Goal: Navigation & Orientation: Find specific page/section

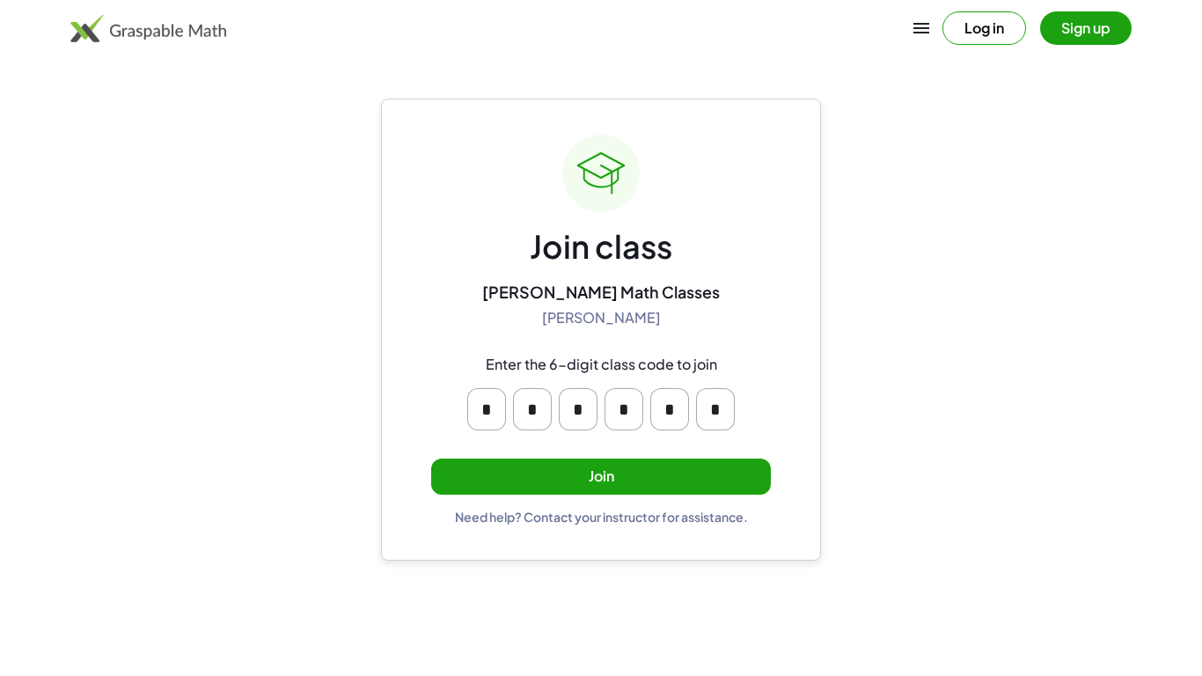
click at [587, 471] on button "Join" at bounding box center [601, 476] width 340 height 36
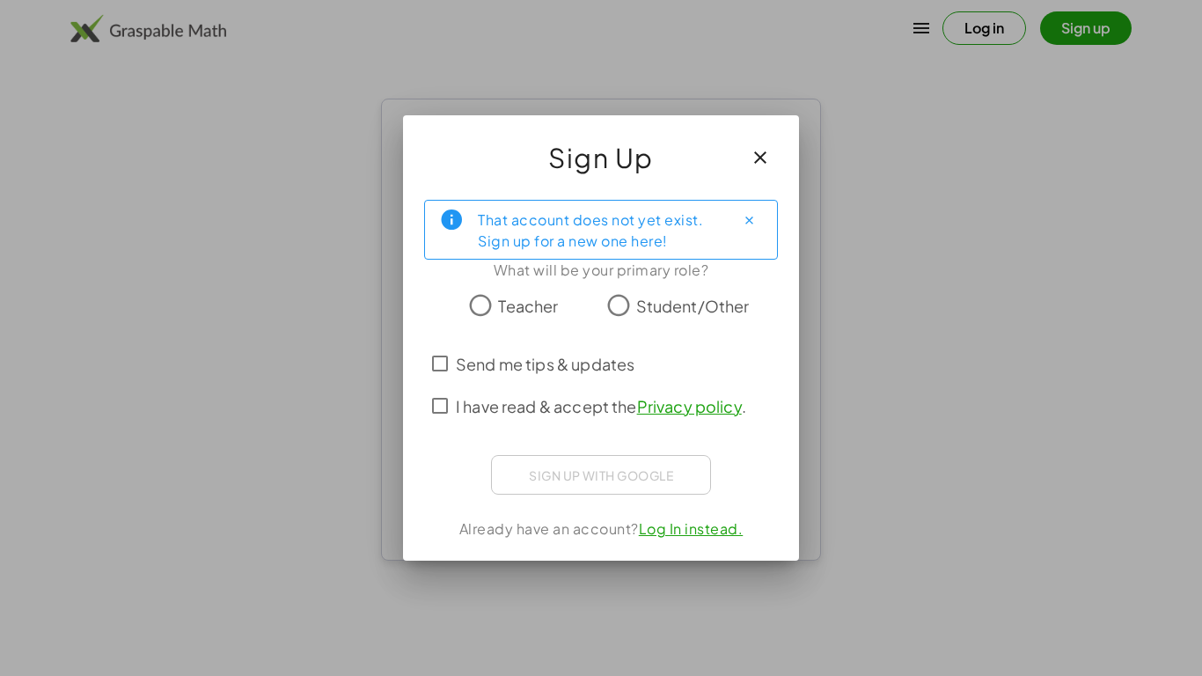
click at [757, 208] on button "Close" at bounding box center [749, 220] width 28 height 28
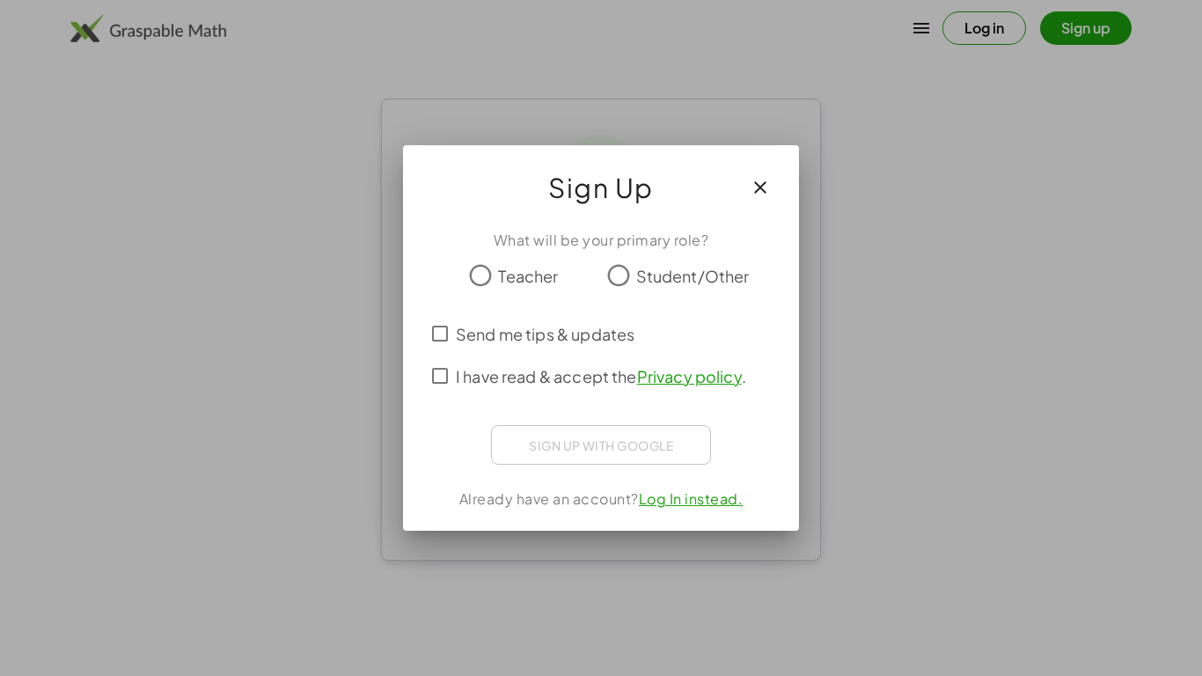
click at [766, 182] on icon "button" at bounding box center [759, 187] width 21 height 21
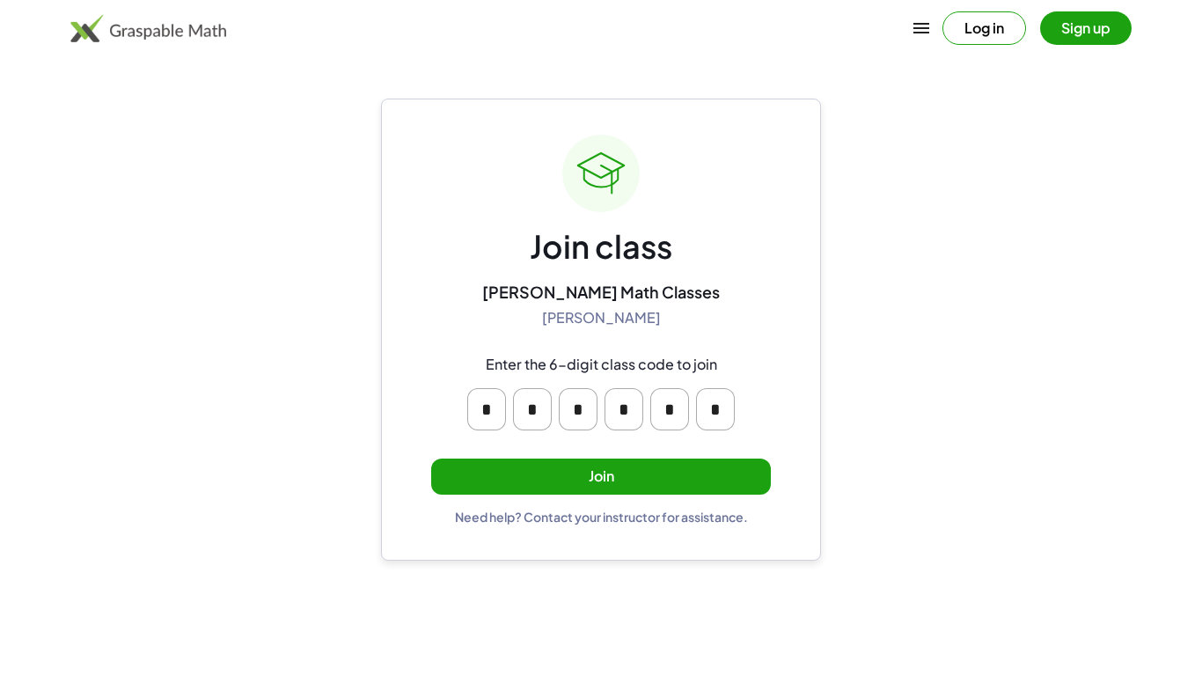
click at [581, 466] on button "Join" at bounding box center [601, 476] width 340 height 36
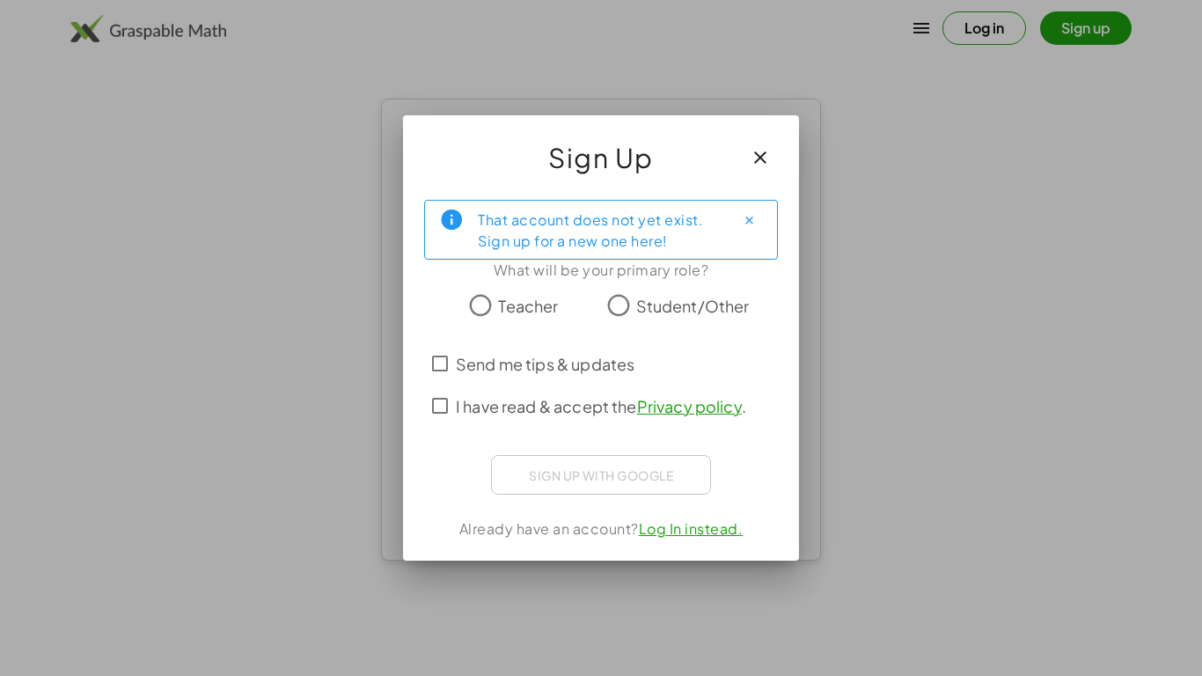
click at [537, 409] on span "I have read & accept the Privacy policy ." at bounding box center [601, 406] width 290 height 24
click at [513, 367] on span "Send me tips & updates" at bounding box center [545, 364] width 179 height 24
click at [745, 222] on icon "Close" at bounding box center [748, 220] width 13 height 13
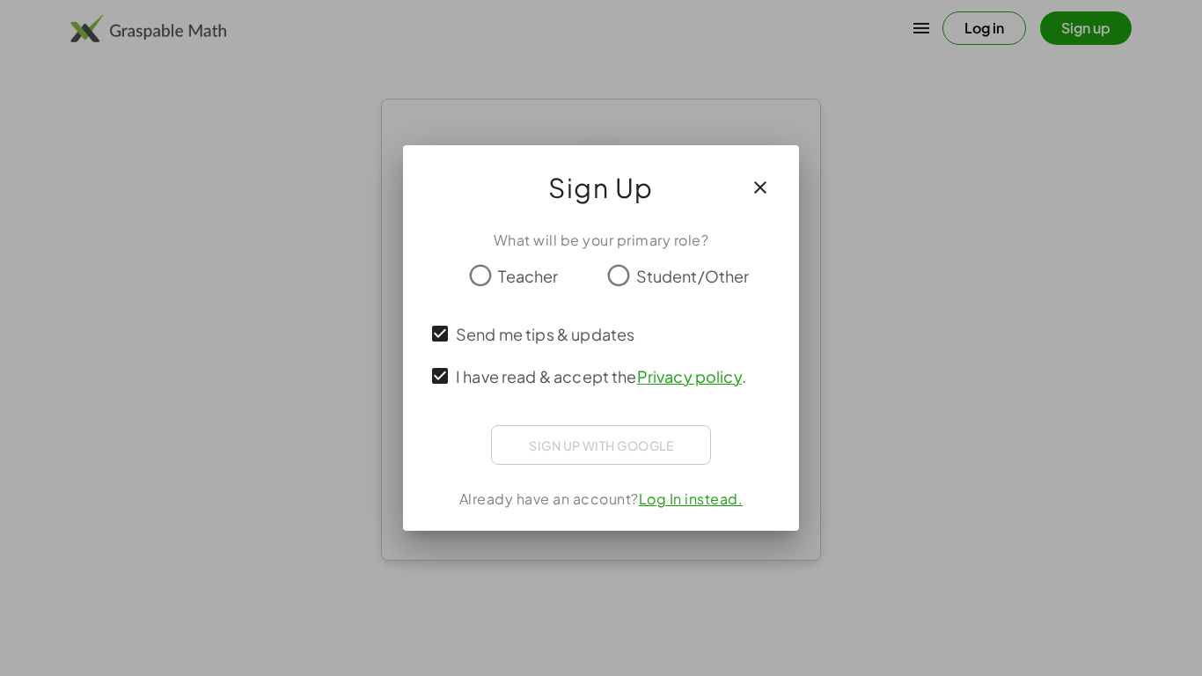
click at [644, 274] on span "Student/Other" at bounding box center [692, 276] width 113 height 24
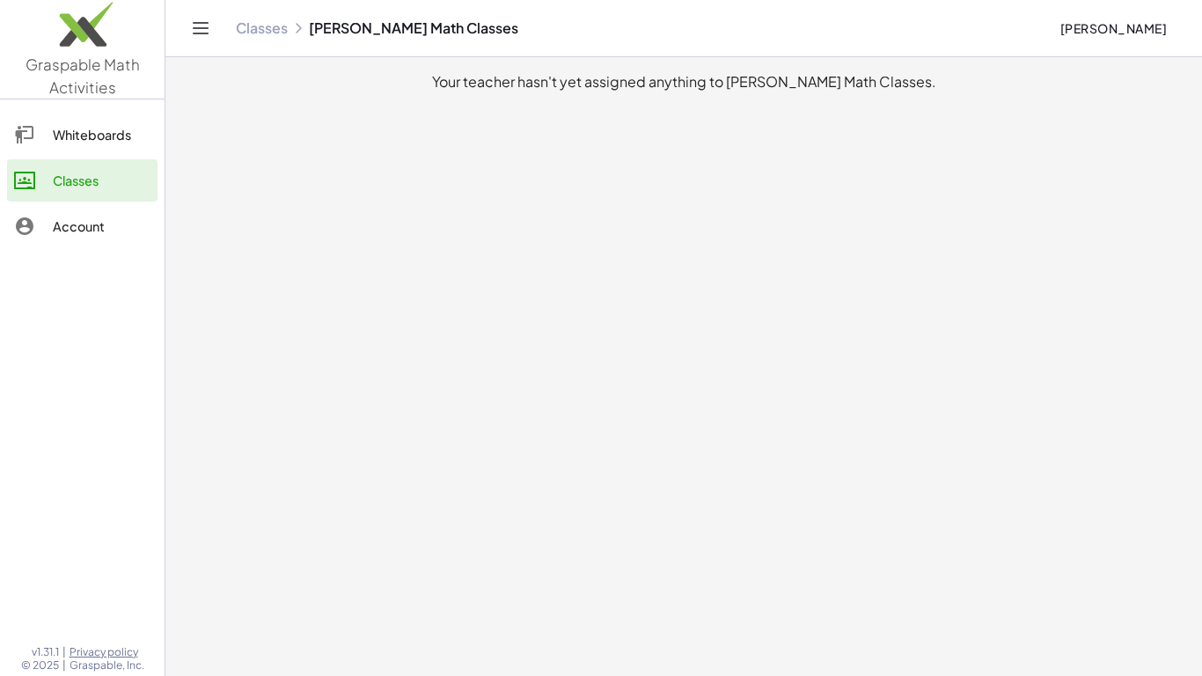
click at [45, 127] on div at bounding box center [33, 134] width 39 height 21
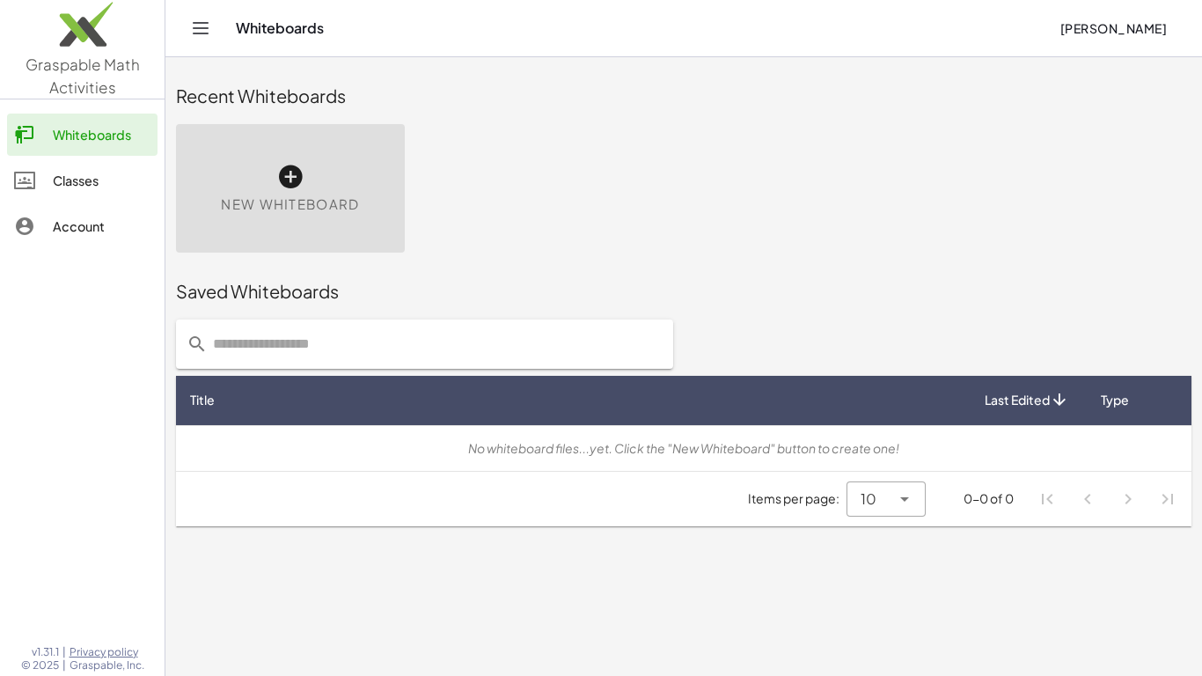
click at [63, 178] on div "Classes" at bounding box center [102, 180] width 98 height 21
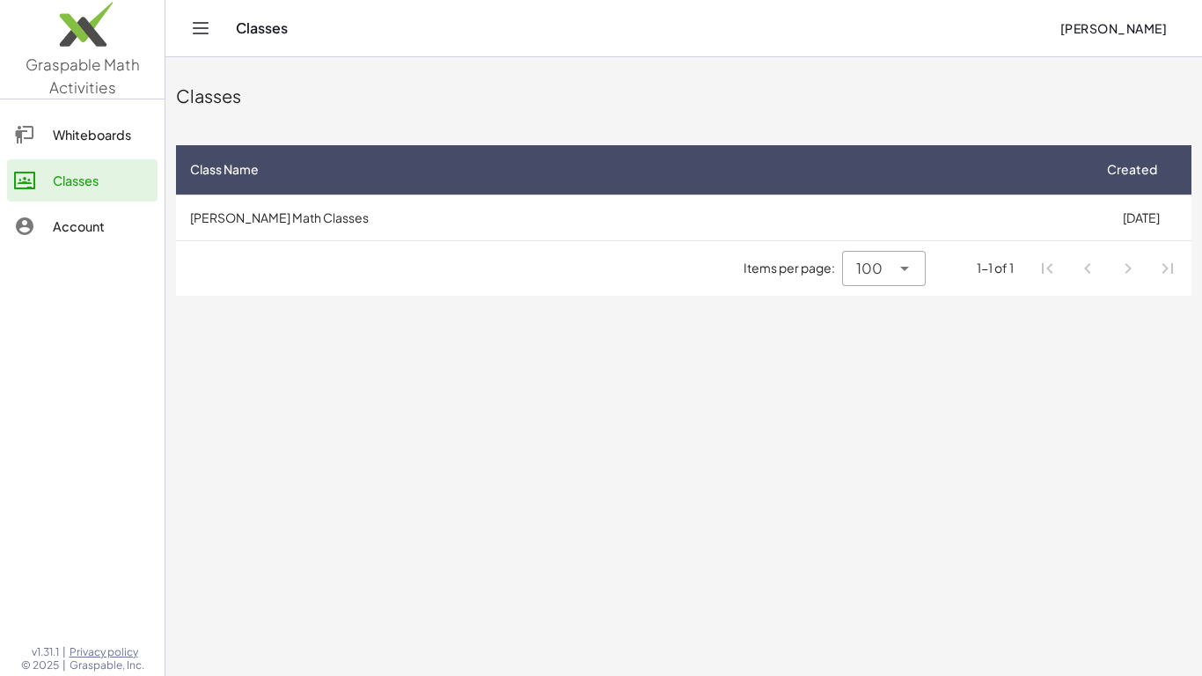
click at [58, 245] on link "Account" at bounding box center [82, 226] width 150 height 42
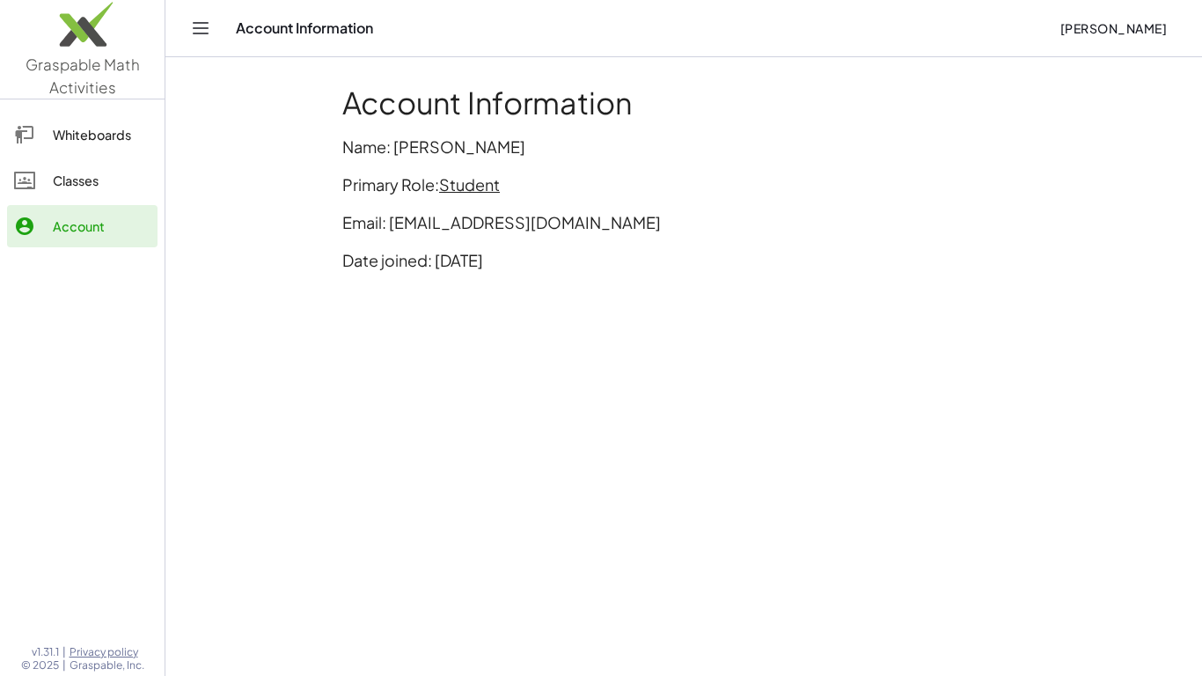
click at [41, 179] on div at bounding box center [33, 180] width 39 height 21
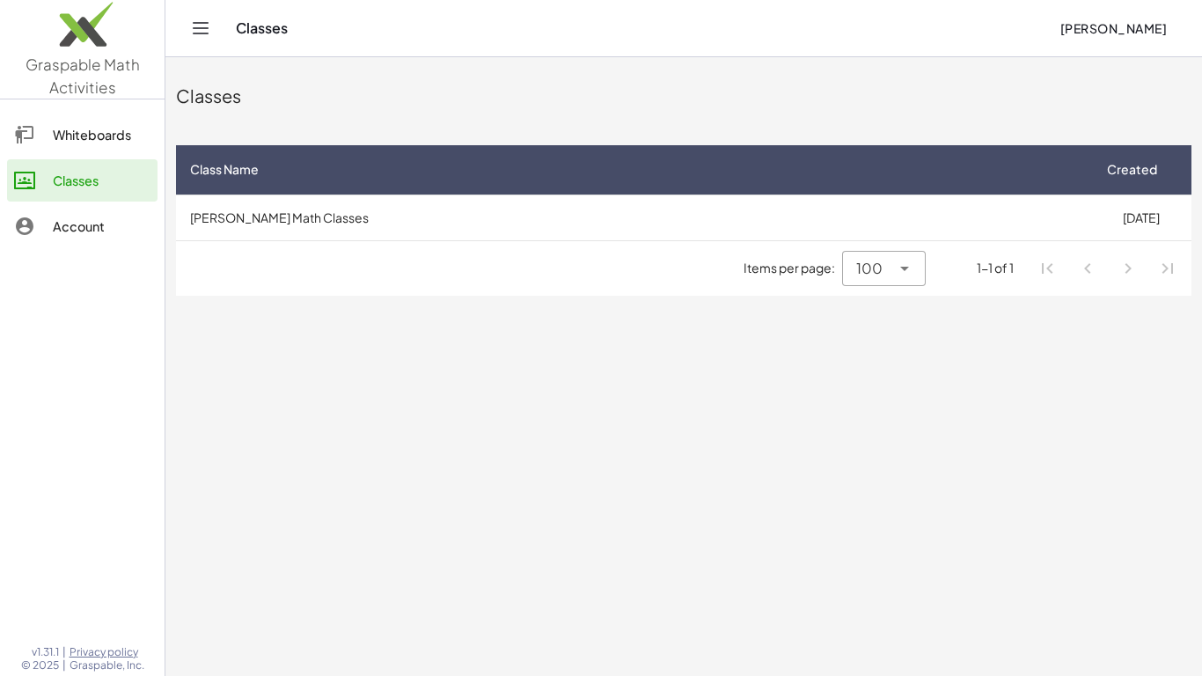
click at [195, 19] on icon "Toggle navigation" at bounding box center [200, 28] width 21 height 21
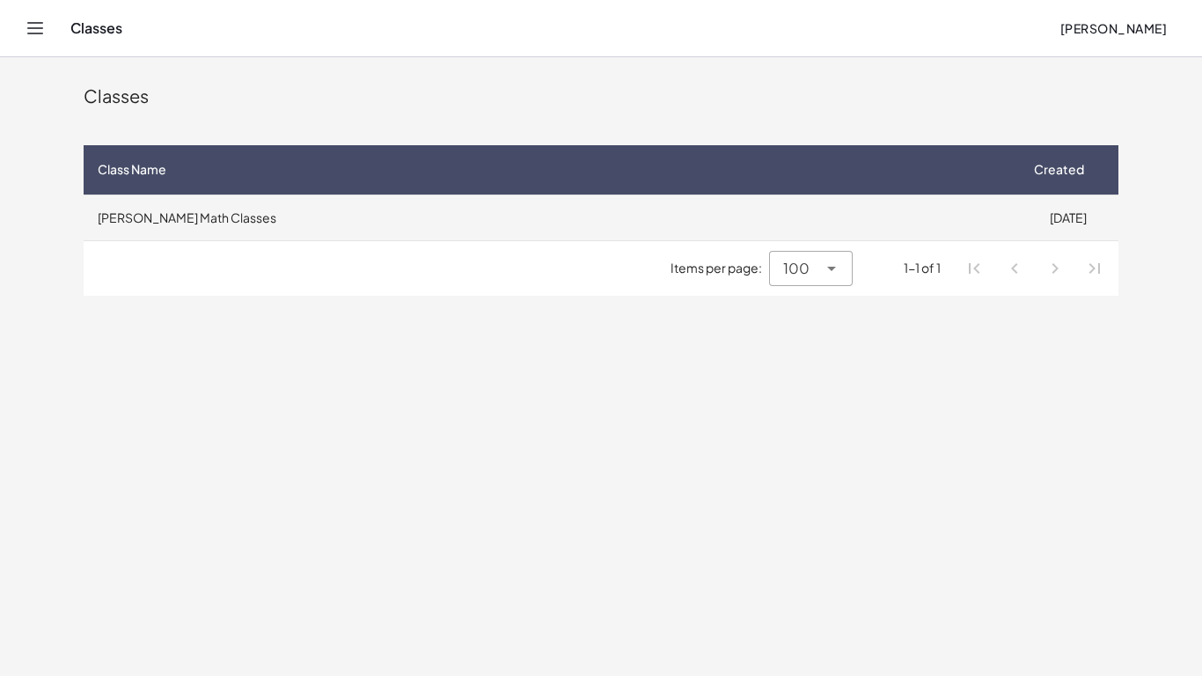
click at [112, 223] on td "[PERSON_NAME] Math Classes" at bounding box center [550, 217] width 933 height 46
